Goal: Task Accomplishment & Management: Use online tool/utility

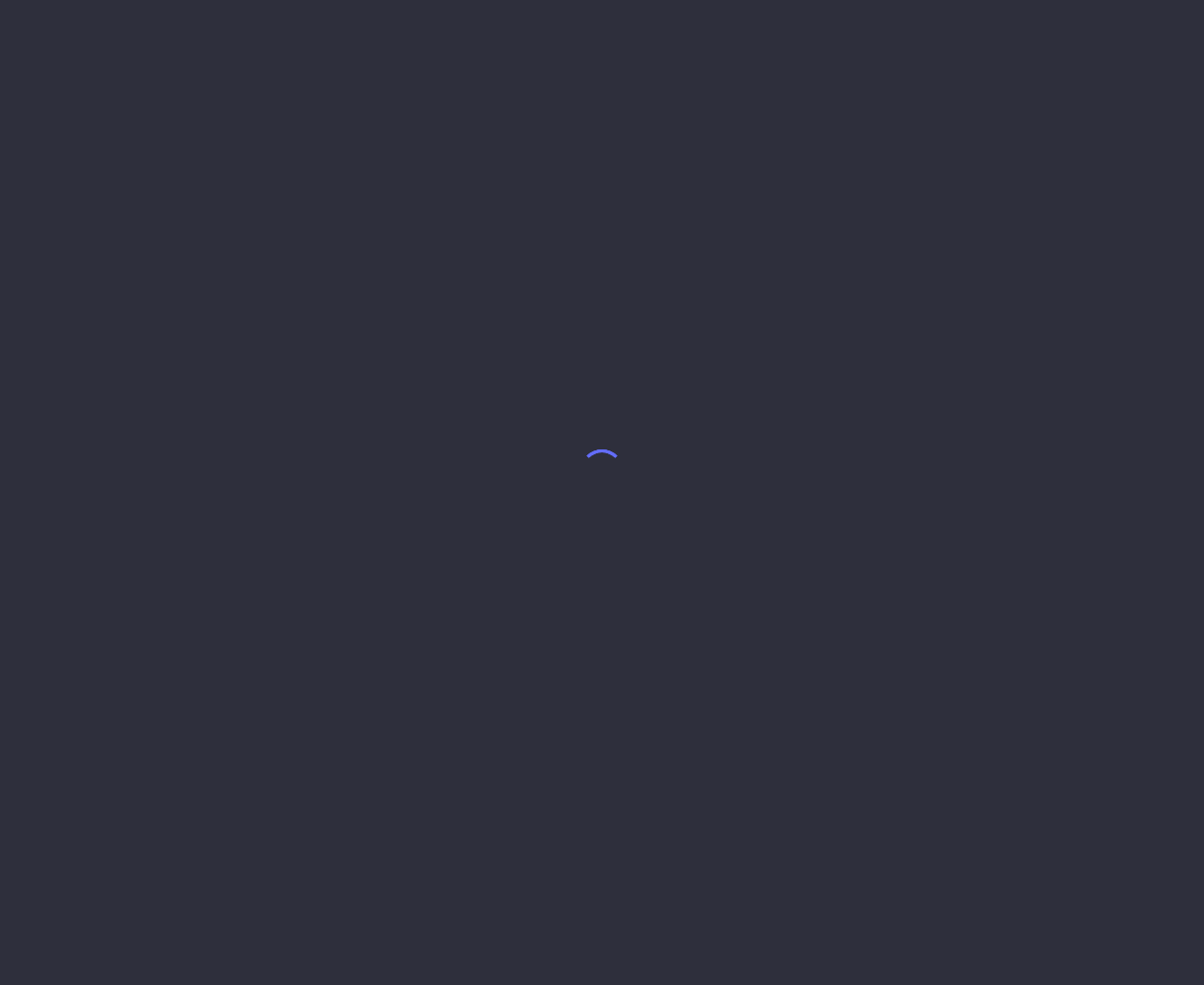
select select "7"
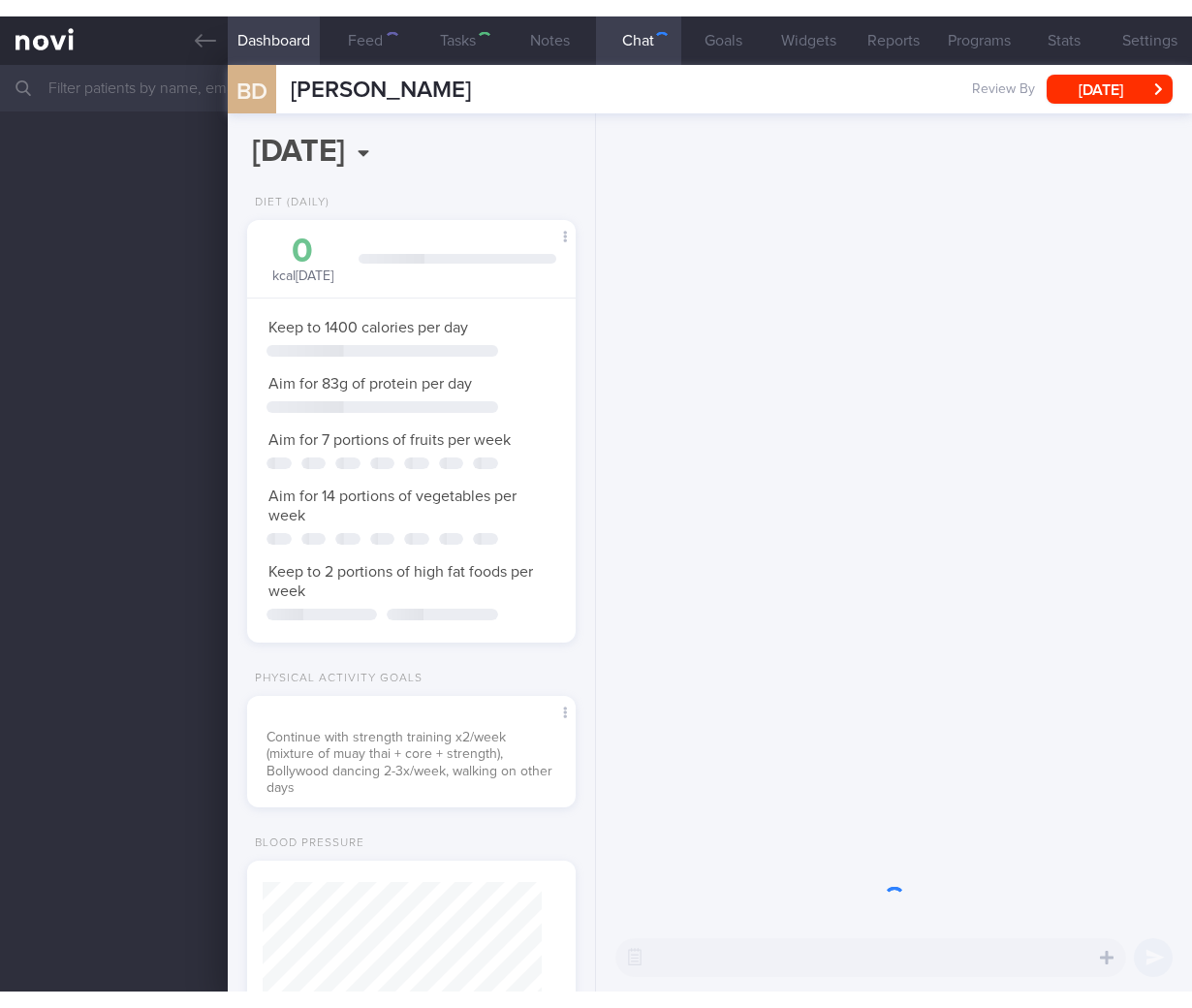
scroll to position [167, 279]
